Goal: Task Accomplishment & Management: Manage account settings

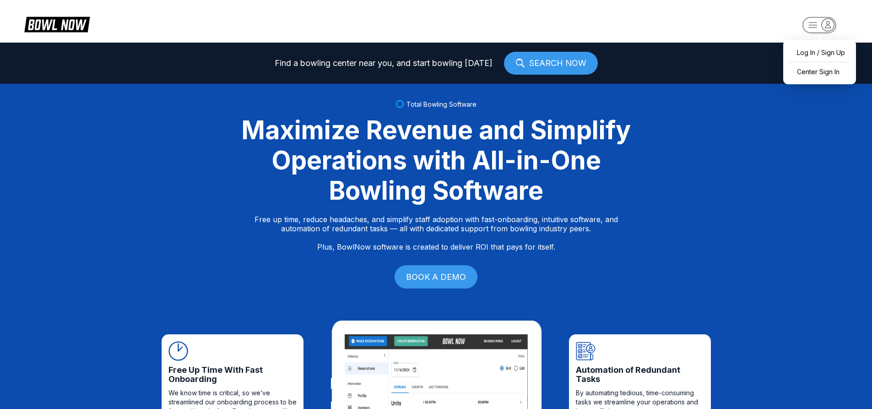
click at [818, 31] on rect "button" at bounding box center [819, 25] width 33 height 16
click at [816, 51] on div "Log In / Sign Up" at bounding box center [820, 52] width 64 height 16
select select "**"
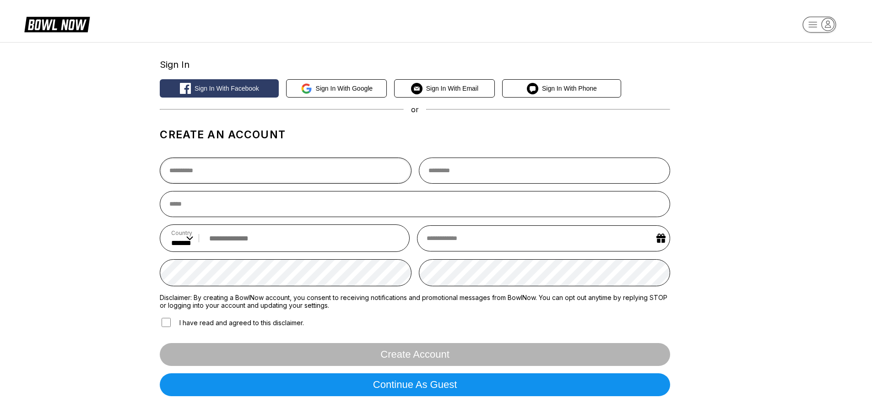
click at [254, 166] on input "text" at bounding box center [285, 171] width 251 height 26
click at [812, 24] on rect "button" at bounding box center [819, 24] width 33 height 16
click at [803, 57] on div "Log In / Sign Up" at bounding box center [820, 52] width 64 height 16
click at [807, 26] on rect "button" at bounding box center [819, 24] width 33 height 16
click at [800, 76] on div "Center Sign In" at bounding box center [820, 71] width 64 height 16
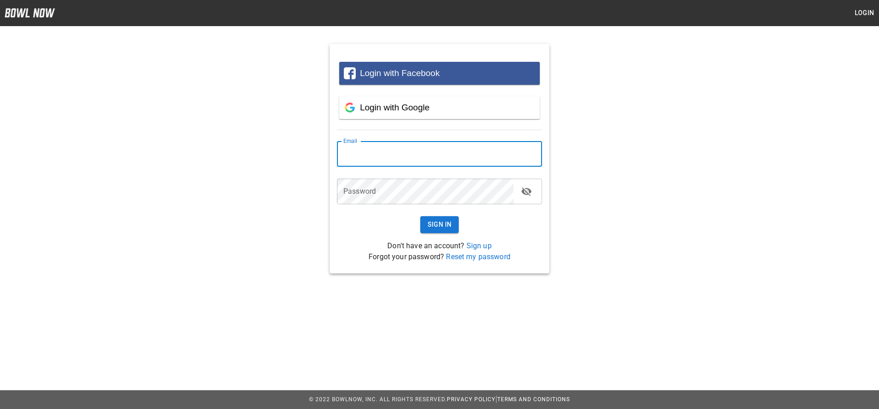
click at [366, 155] on input "email" at bounding box center [439, 154] width 205 height 26
type input "**********"
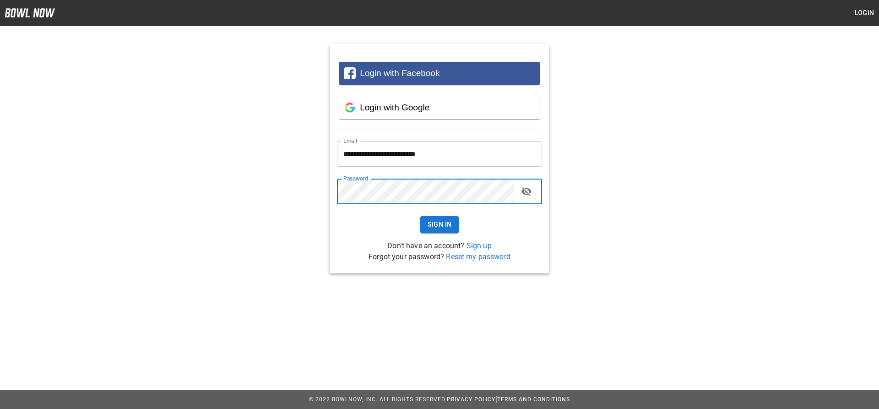
click at [420, 216] on button "Sign In" at bounding box center [439, 224] width 39 height 17
